Goal: Task Accomplishment & Management: Manage account settings

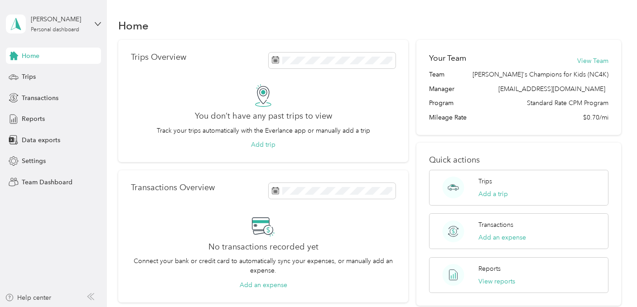
click at [88, 21] on div "Mandy Powell Personal dashboard" at bounding box center [53, 24] width 95 height 32
click at [77, 76] on div "Team dashboard" at bounding box center [101, 74] width 178 height 16
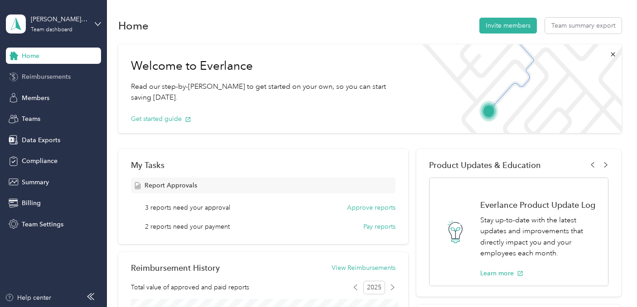
click at [67, 77] on span "Reimbursements" at bounding box center [46, 77] width 49 height 10
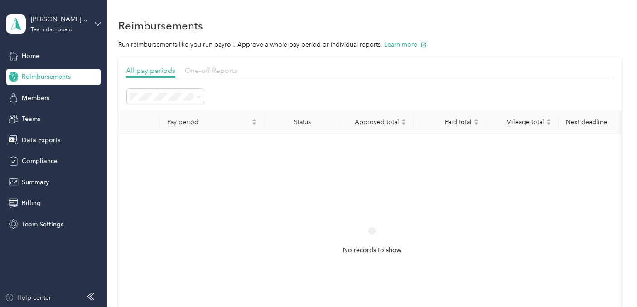
click at [198, 72] on span "One-off Reports" at bounding box center [211, 70] width 53 height 9
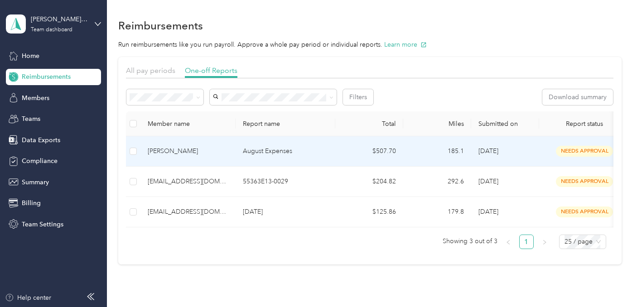
click at [198, 151] on div "[PERSON_NAME]" at bounding box center [188, 151] width 81 height 10
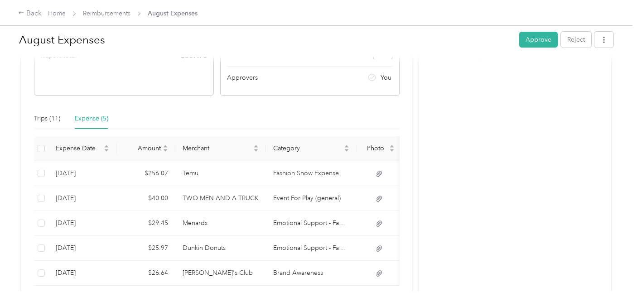
scroll to position [159, 0]
click at [48, 122] on div "Trips (11)" at bounding box center [47, 120] width 26 height 10
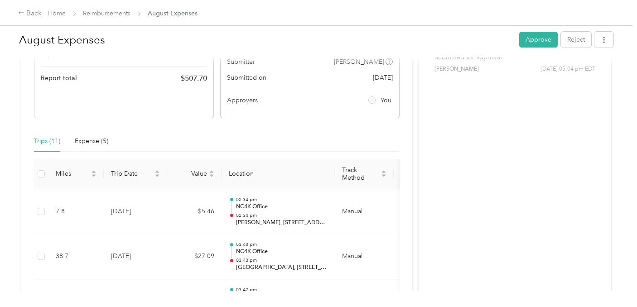
scroll to position [112, 0]
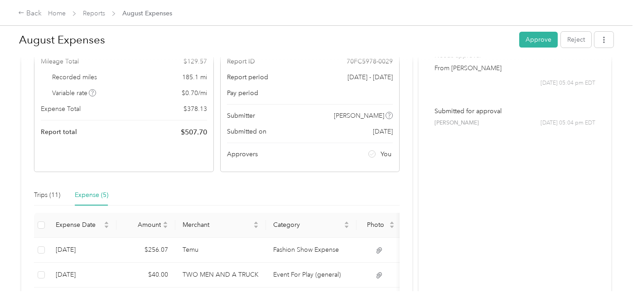
scroll to position [91, 0]
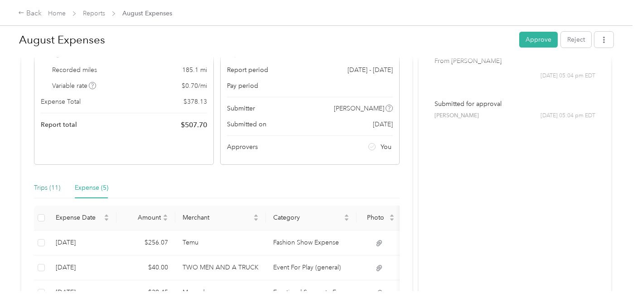
click at [47, 183] on div "Trips (11)" at bounding box center [47, 188] width 26 height 10
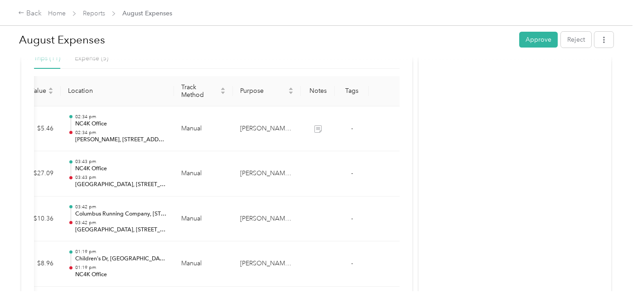
scroll to position [0, 0]
